Goal: Navigation & Orientation: Go to known website

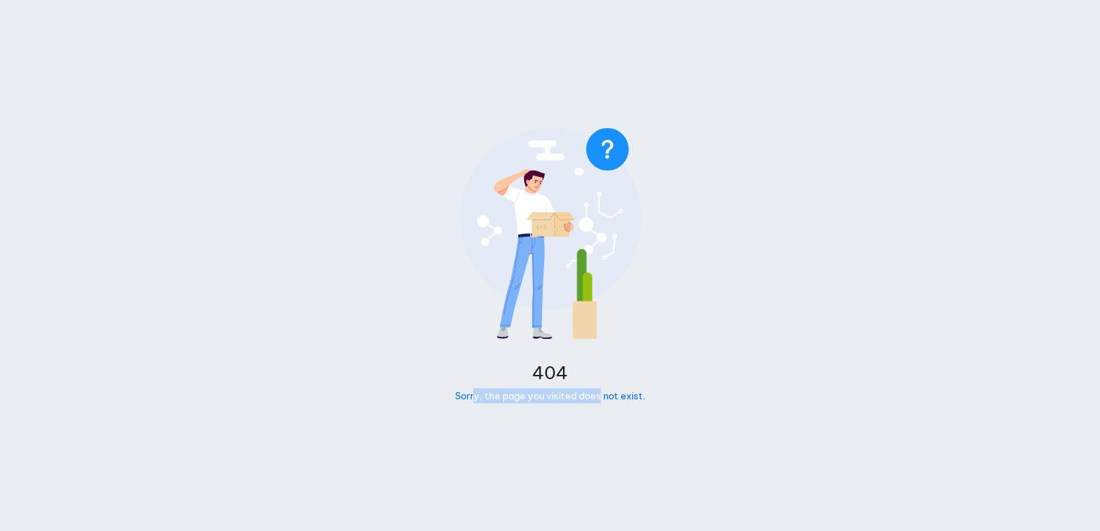
drag, startPoint x: 476, startPoint y: 395, endPoint x: 602, endPoint y: 399, distance: 125.3
click at [602, 399] on div "Sorry, the page you visited does not exist." at bounding box center [550, 396] width 191 height 15
drag, startPoint x: 602, startPoint y: 399, endPoint x: 623, endPoint y: 396, distance: 21.9
click at [623, 396] on div "Sorry, the page you visited does not exist." at bounding box center [550, 396] width 191 height 15
drag, startPoint x: 623, startPoint y: 396, endPoint x: 590, endPoint y: 399, distance: 33.3
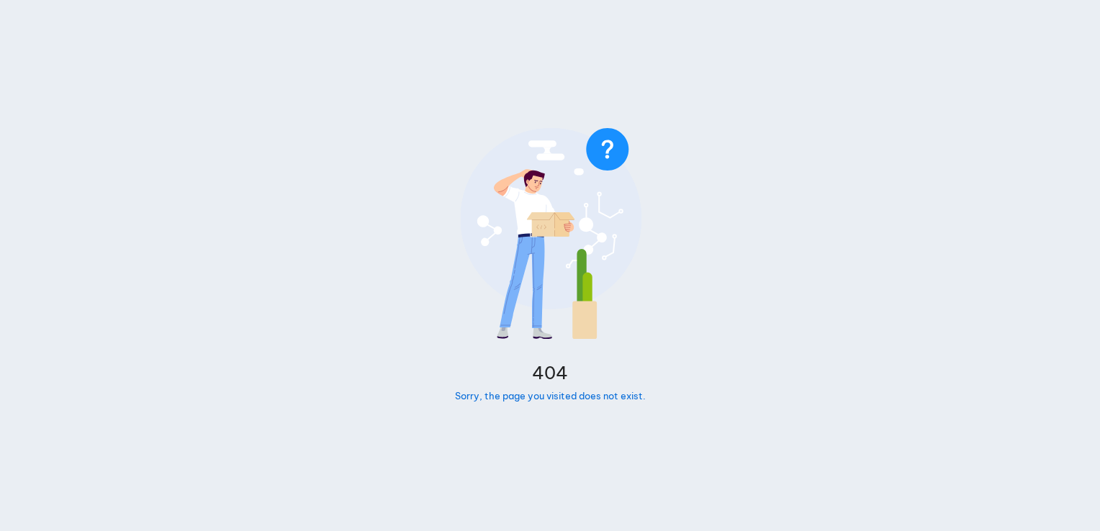
click at [590, 399] on div "Sorry, the page you visited does not exist." at bounding box center [550, 396] width 191 height 15
drag, startPoint x: 510, startPoint y: 397, endPoint x: 586, endPoint y: 402, distance: 76.4
click at [586, 402] on div "Sorry, the page you visited does not exist." at bounding box center [550, 396] width 191 height 15
